Goal: Transaction & Acquisition: Purchase product/service

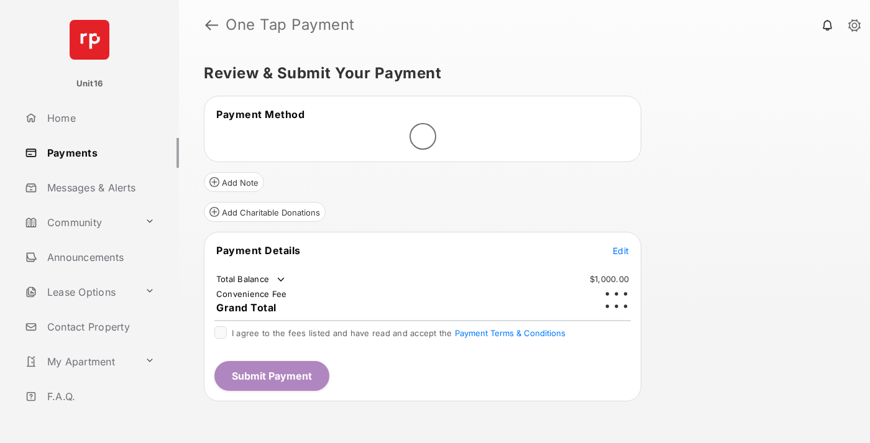
click at [621, 245] on span "Edit" at bounding box center [621, 250] width 16 height 11
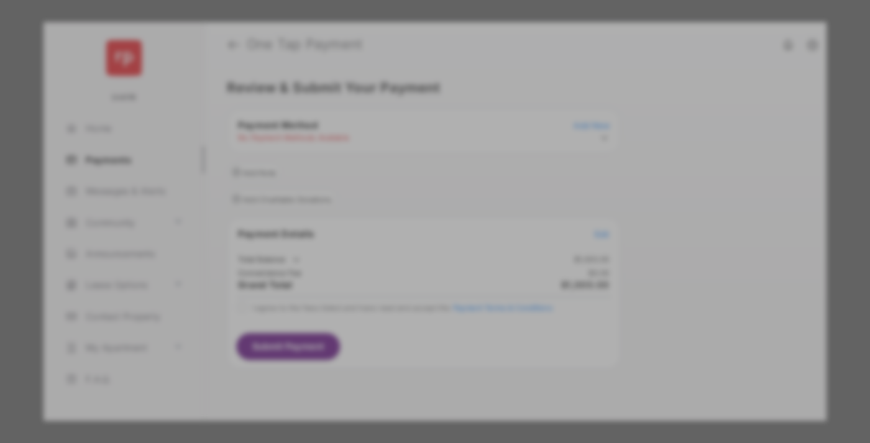
click at [412, 244] on div "Other Amount" at bounding box center [411, 249] width 201 height 21
type input "****"
click at [393, 330] on button "Save" at bounding box center [393, 328] width 62 height 30
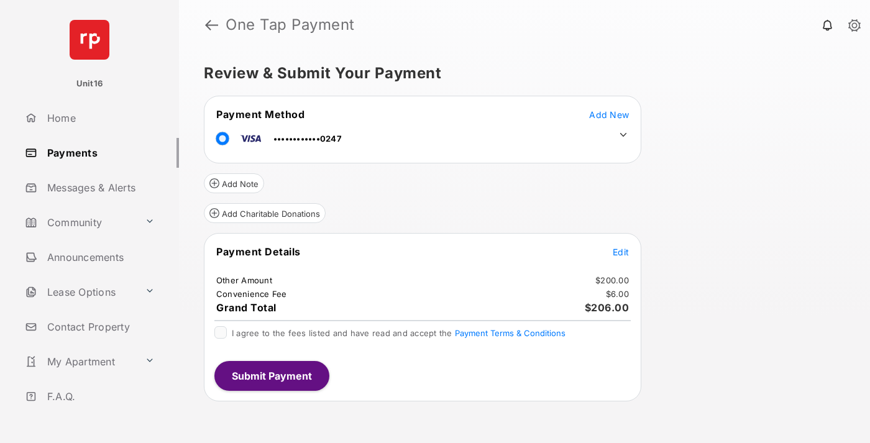
click at [623, 135] on icon at bounding box center [623, 134] width 11 height 11
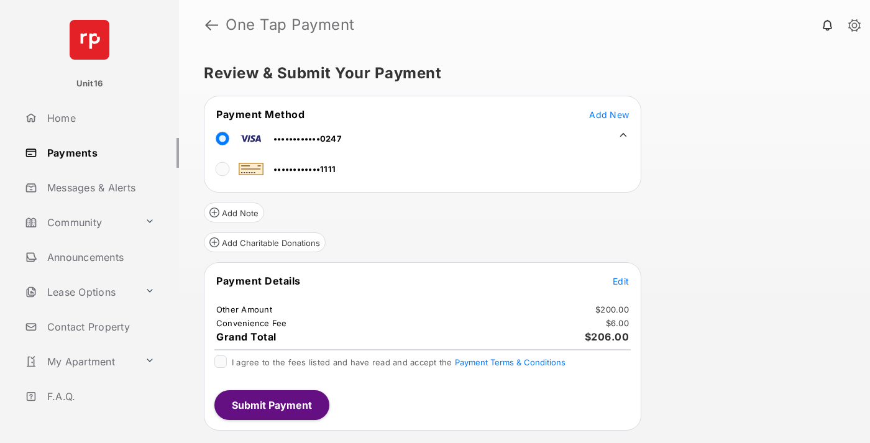
click at [621, 281] on span "Edit" at bounding box center [621, 281] width 16 height 11
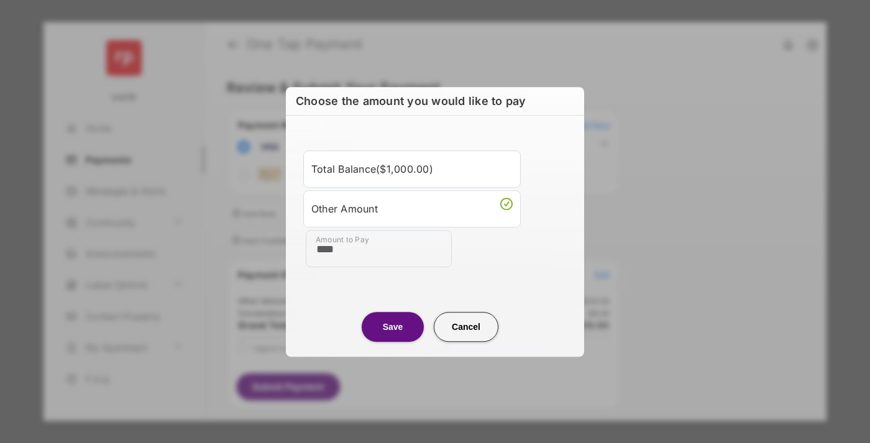
click at [393, 326] on button "Save" at bounding box center [393, 327] width 62 height 30
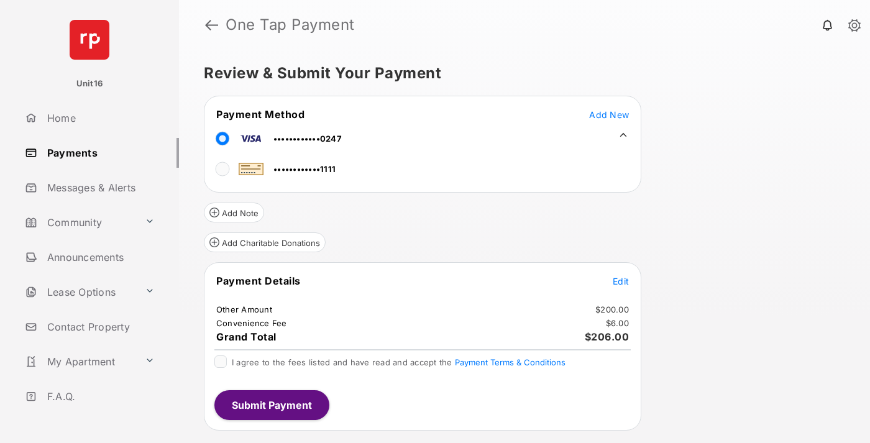
click at [271, 404] on button "Submit Payment" at bounding box center [271, 405] width 115 height 30
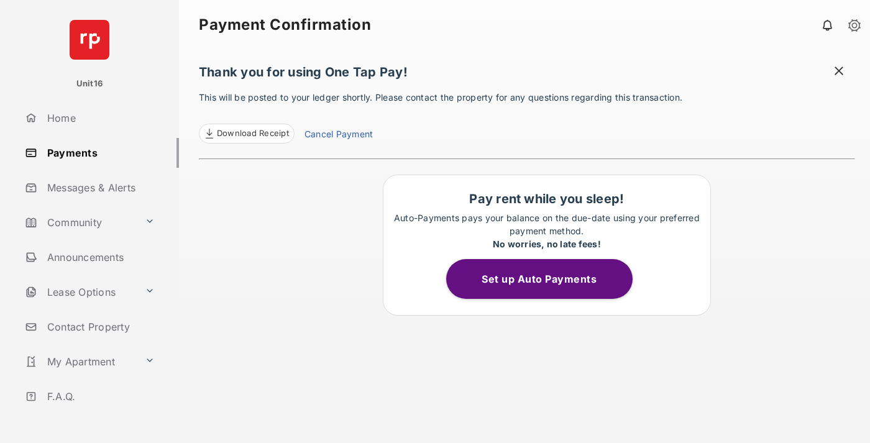
click at [338, 135] on link "Cancel Payment" at bounding box center [338, 135] width 68 height 16
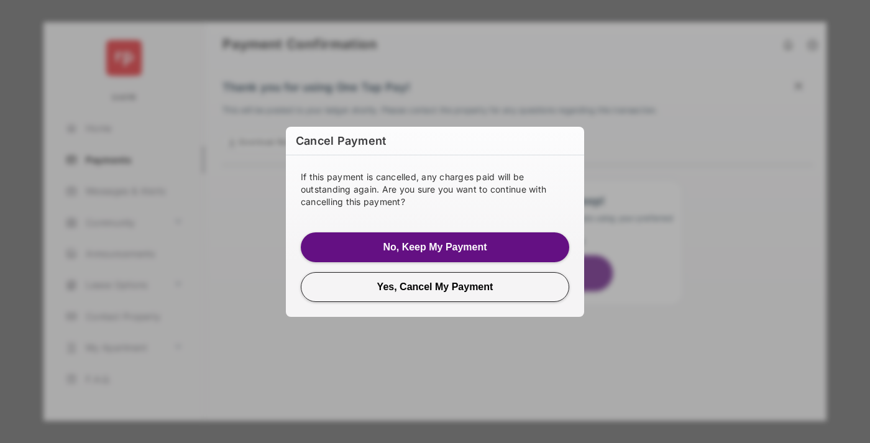
click at [435, 286] on button "Yes, Cancel My Payment" at bounding box center [435, 287] width 268 height 30
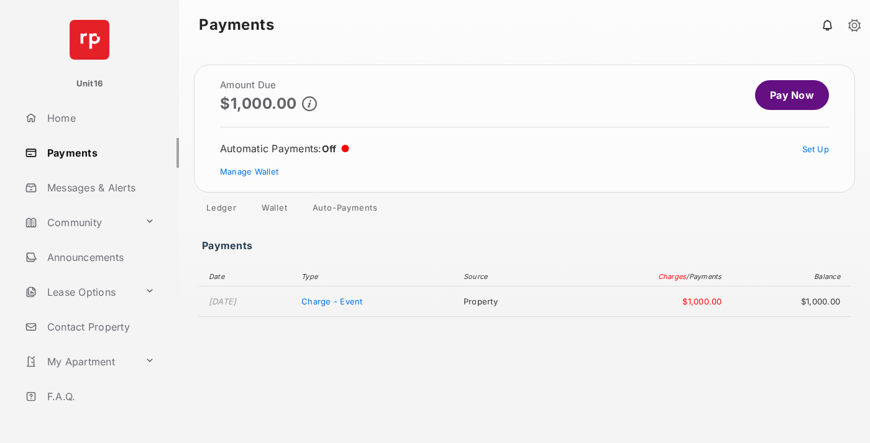
click at [249, 171] on link "Manage Wallet" at bounding box center [249, 172] width 58 height 10
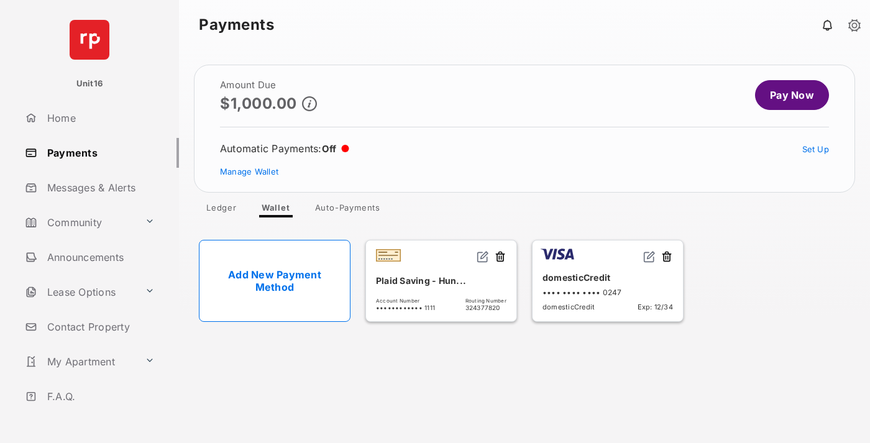
click at [667, 257] on button at bounding box center [666, 257] width 12 height 14
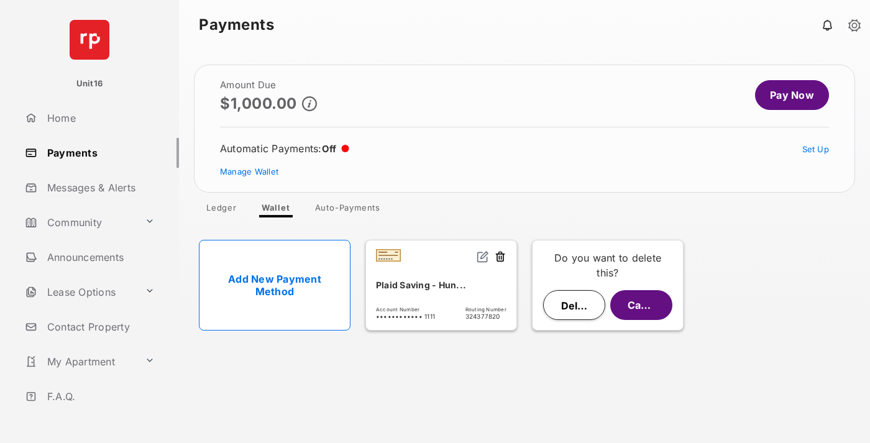
click at [574, 305] on button "Delete" at bounding box center [574, 305] width 62 height 30
